Goal: Navigation & Orientation: Find specific page/section

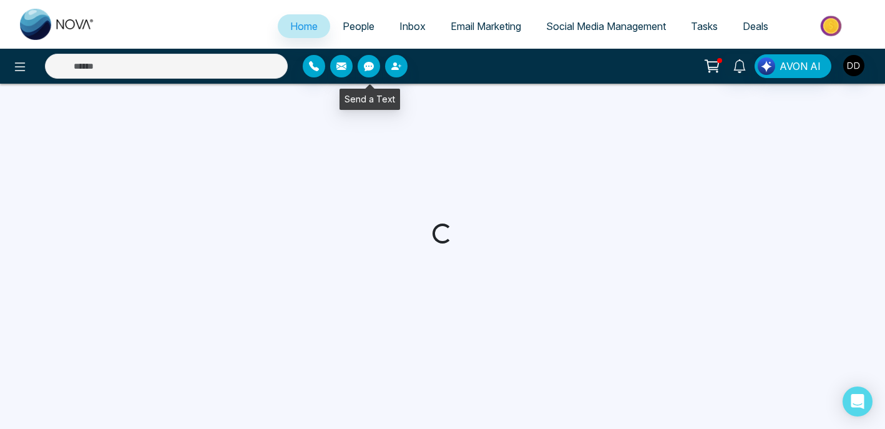
select select "*"
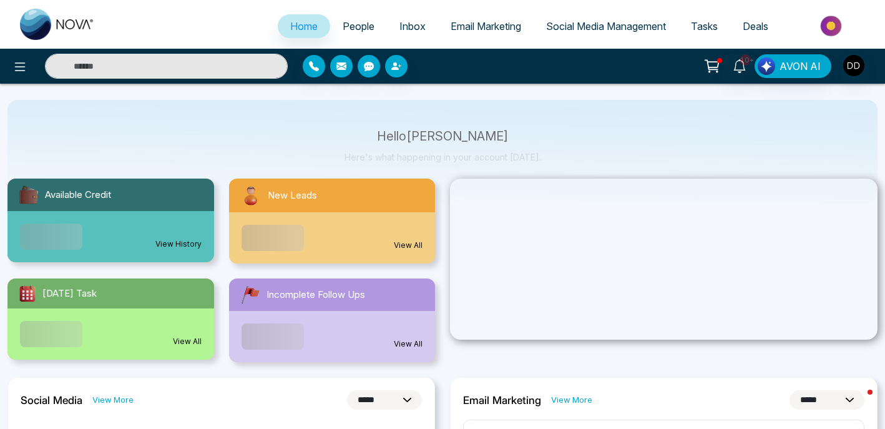
scroll to position [52, 0]
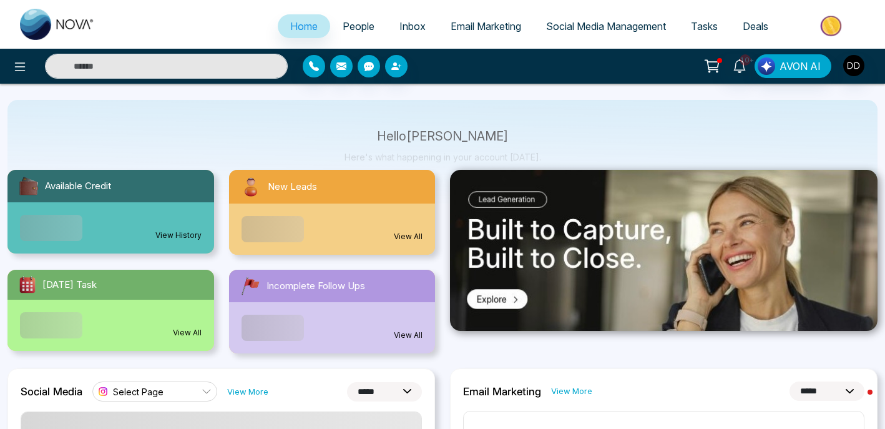
click at [414, 240] on link "View All" at bounding box center [408, 236] width 29 height 11
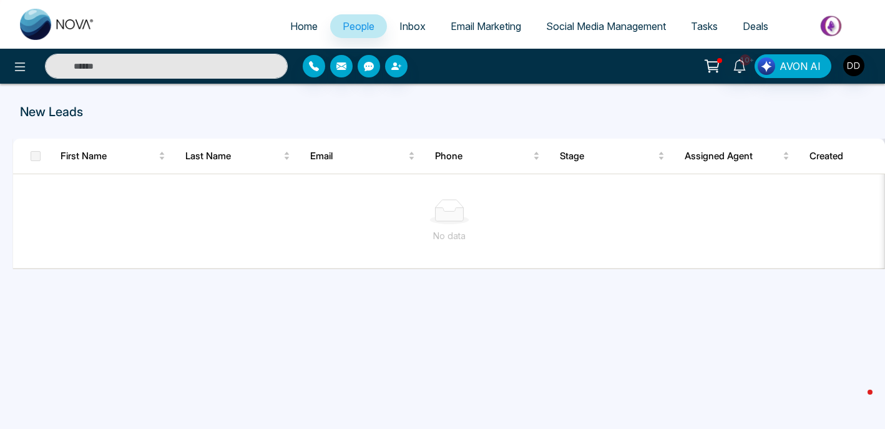
click at [301, 31] on span "Home" at bounding box center [303, 26] width 27 height 12
select select "*"
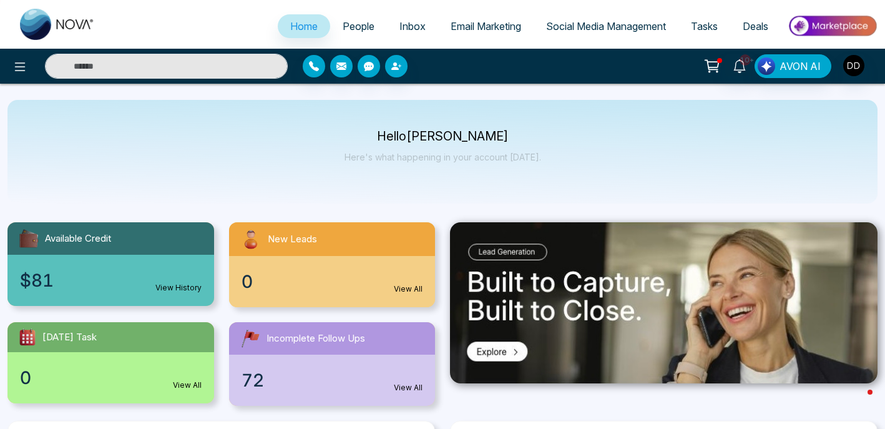
click at [416, 290] on link "View All" at bounding box center [408, 288] width 29 height 11
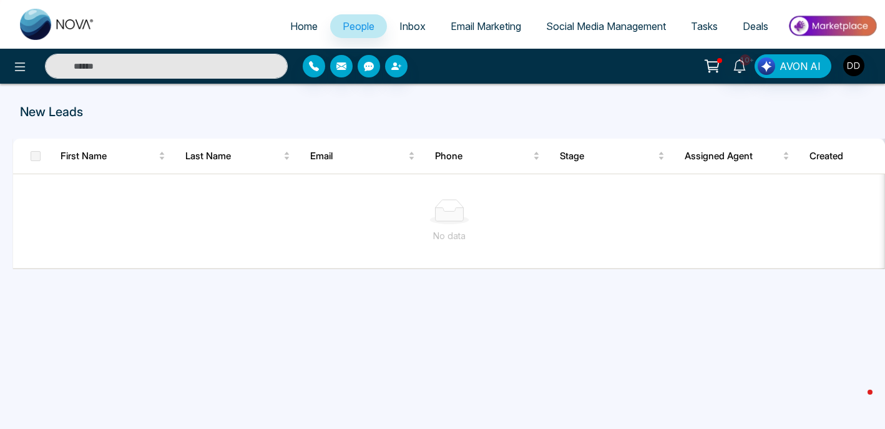
click at [290, 26] on span "Home" at bounding box center [303, 26] width 27 height 12
select select "*"
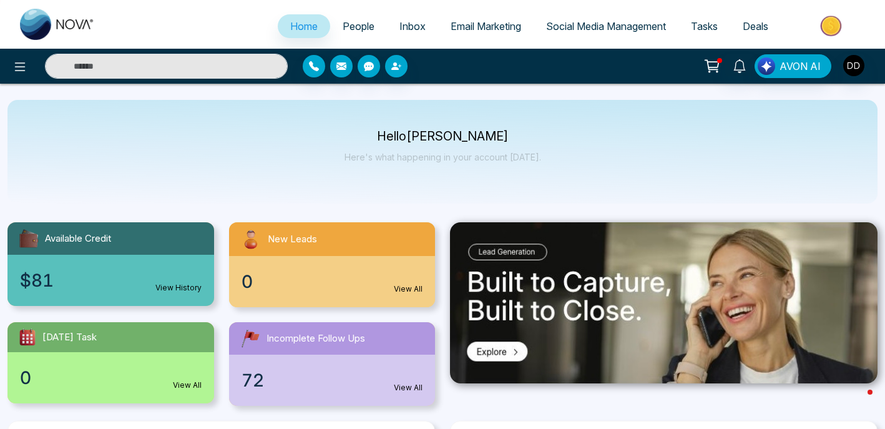
click at [361, 27] on span "People" at bounding box center [359, 26] width 32 height 12
